Goal: Task Accomplishment & Management: Manage account settings

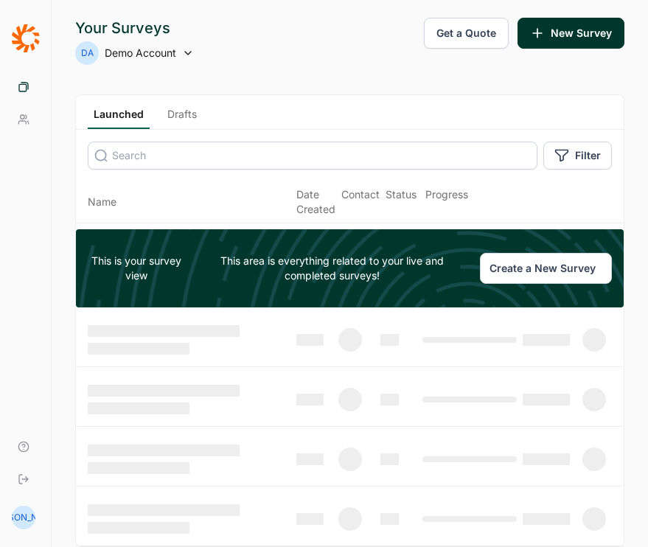
click at [139, 60] on div "DA Demo Account" at bounding box center [134, 53] width 119 height 24
click at [153, 53] on span "Demo Account" at bounding box center [141, 53] width 72 height 15
click at [19, 479] on use at bounding box center [23, 479] width 9 height 9
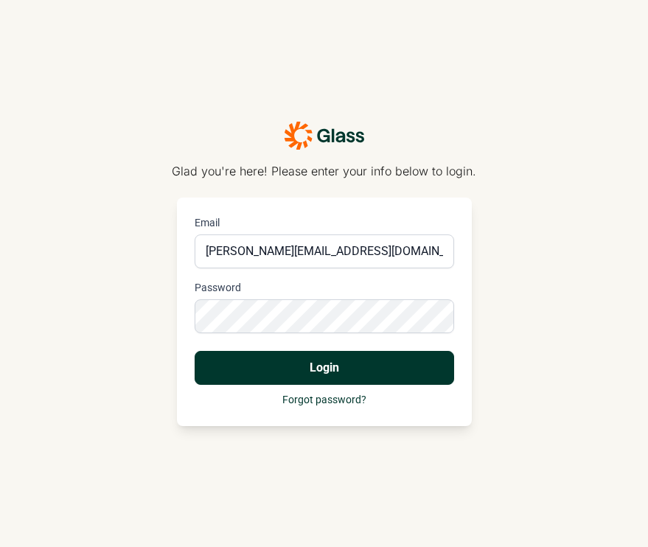
click at [291, 247] on input "[PERSON_NAME][EMAIL_ADDRESS][DOMAIN_NAME]" at bounding box center [325, 251] width 260 height 34
click at [195, 351] on button "Login" at bounding box center [325, 368] width 260 height 34
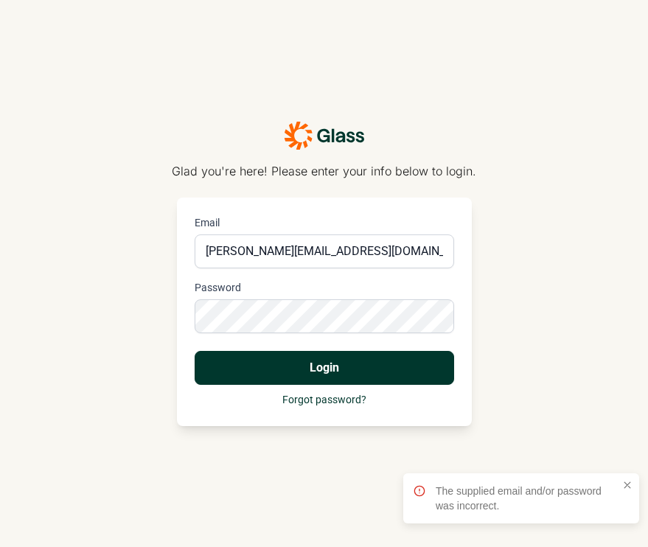
click at [195, 351] on button "Login" at bounding box center [325, 368] width 260 height 34
click at [317, 264] on input "[PERSON_NAME][EMAIL_ADDRESS][DOMAIN_NAME]" at bounding box center [325, 251] width 260 height 34
click at [288, 254] on input "[PERSON_NAME][EMAIL_ADDRESS][DOMAIN_NAME]" at bounding box center [325, 251] width 260 height 34
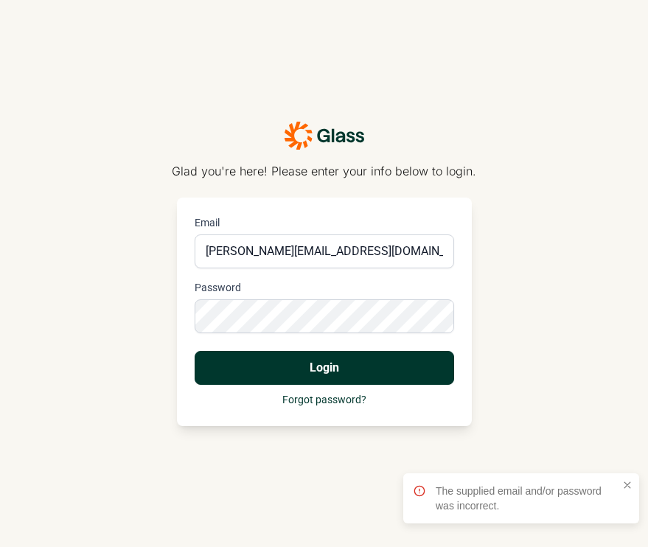
type input "[PERSON_NAME][EMAIL_ADDRESS][DOMAIN_NAME]"
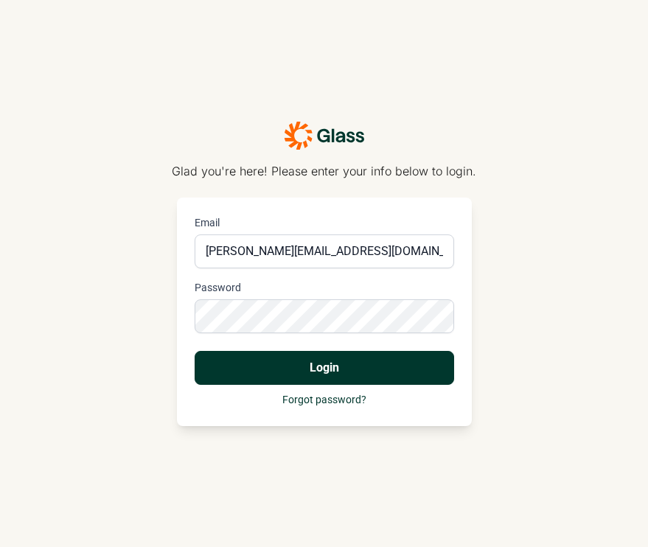
click at [195, 351] on button "Login" at bounding box center [325, 368] width 260 height 34
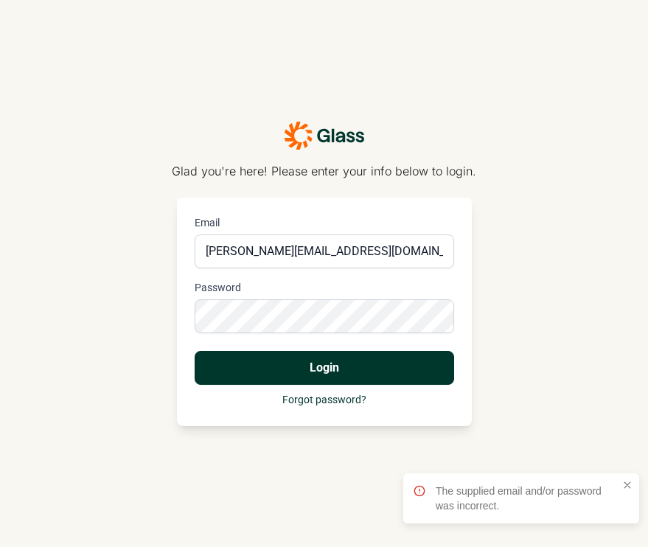
click at [195, 351] on button "Login" at bounding box center [325, 368] width 260 height 34
click at [332, 371] on button "Login" at bounding box center [325, 368] width 260 height 34
